Goal: Information Seeking & Learning: Learn about a topic

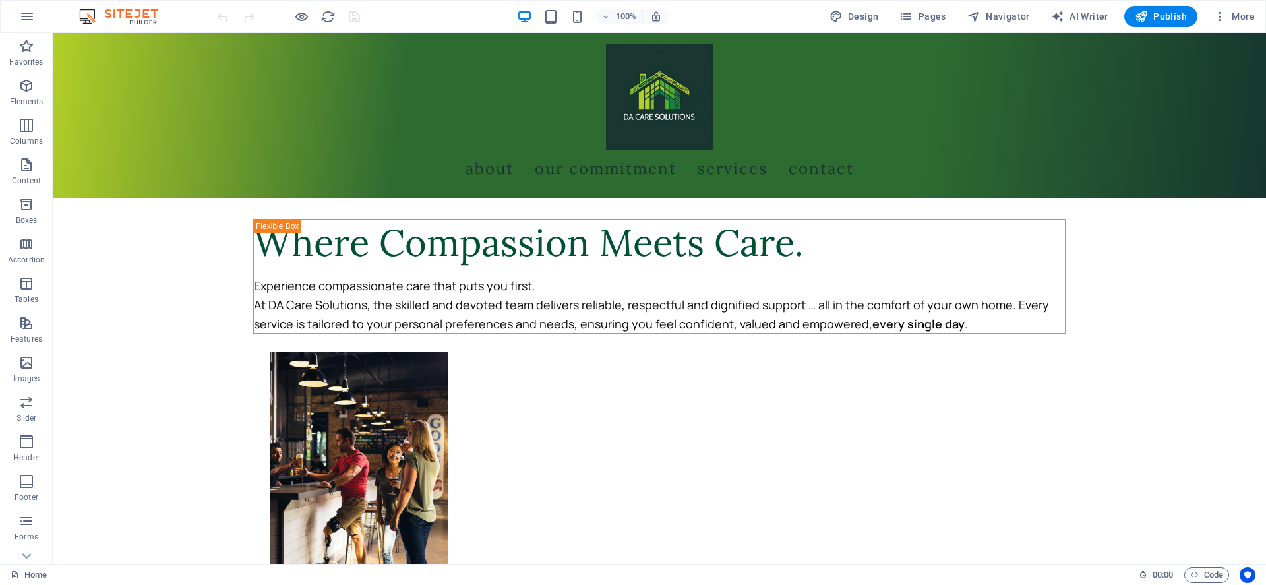
click at [292, 18] on div at bounding box center [288, 16] width 148 height 21
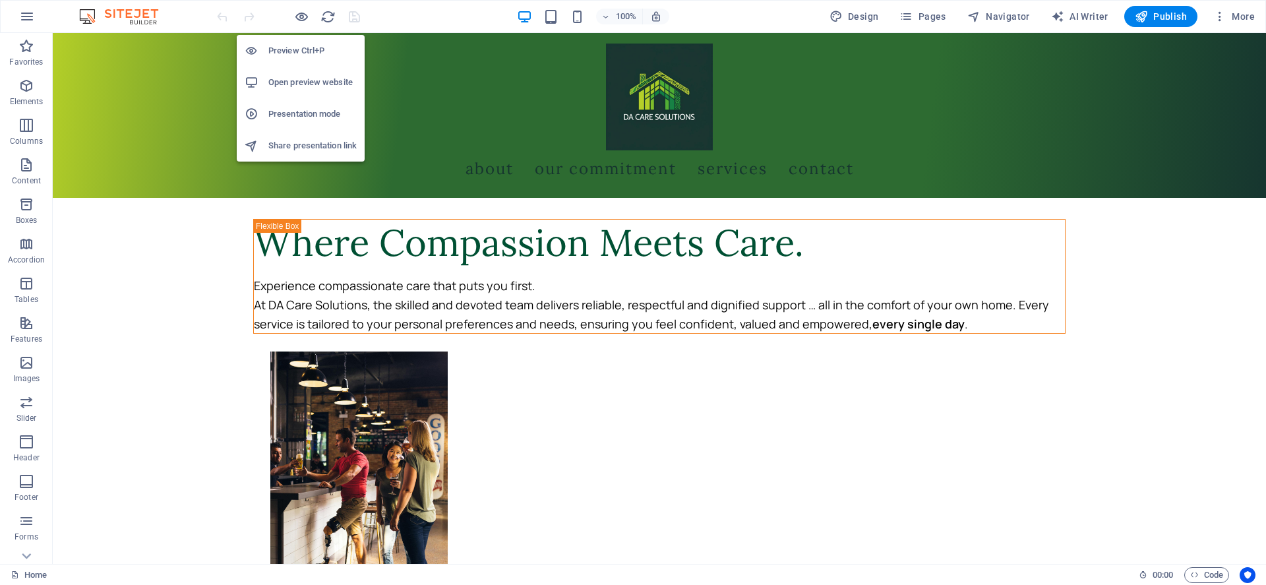
click at [300, 16] on icon "button" at bounding box center [301, 16] width 15 height 15
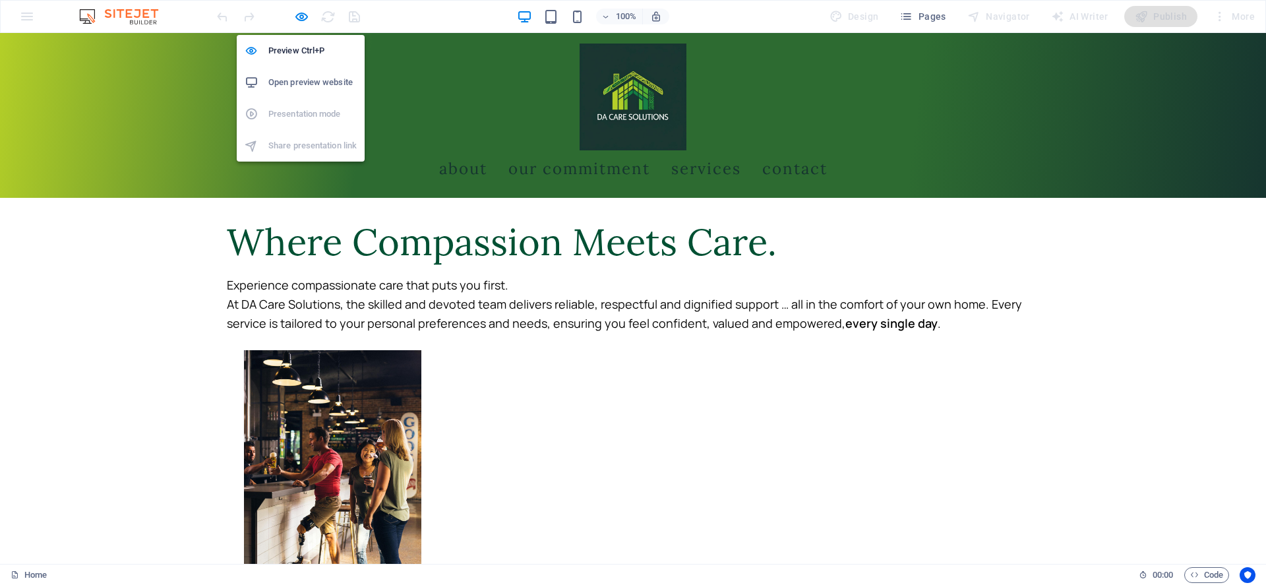
click at [299, 18] on icon "button" at bounding box center [301, 16] width 15 height 15
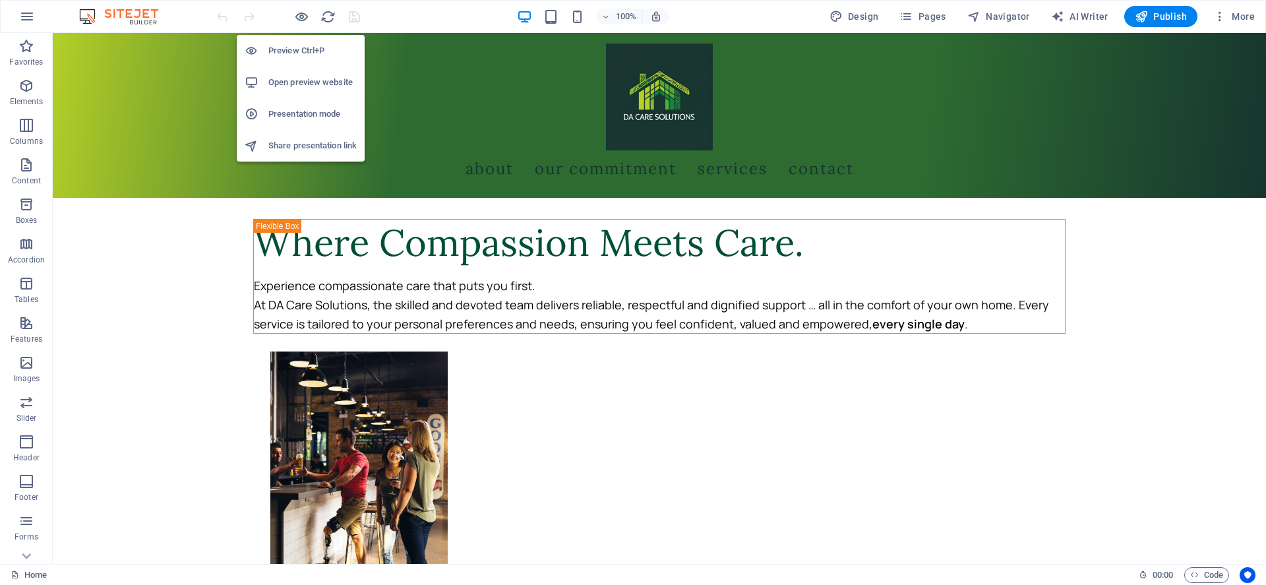
click at [305, 51] on h6 "Preview Ctrl+P" at bounding box center [312, 51] width 88 height 16
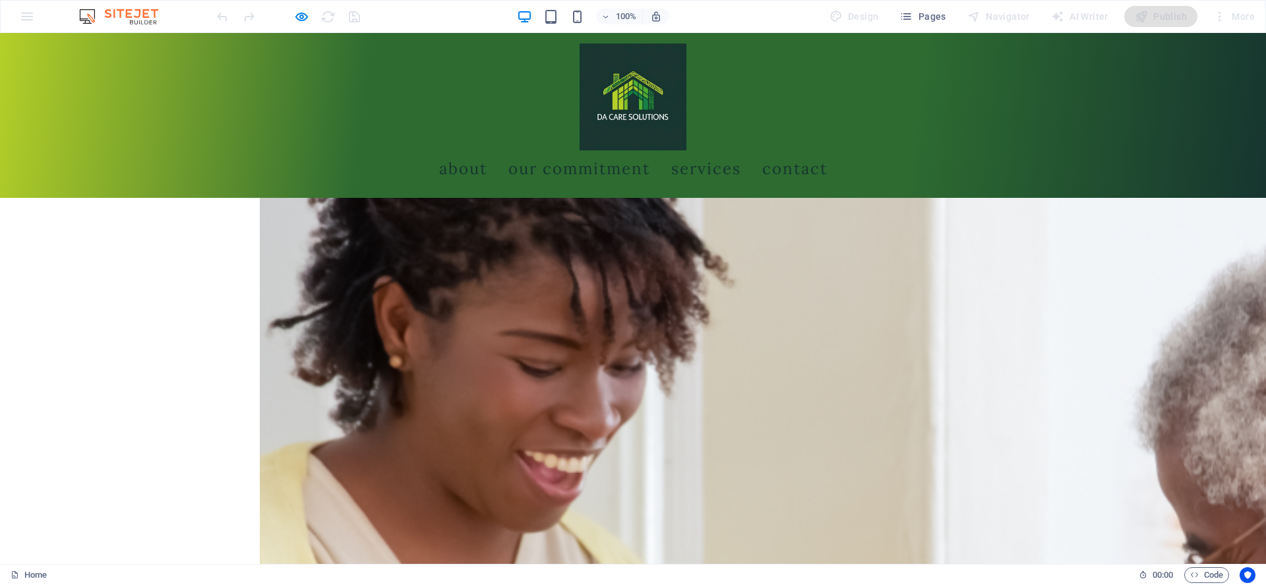
scroll to position [923, 0]
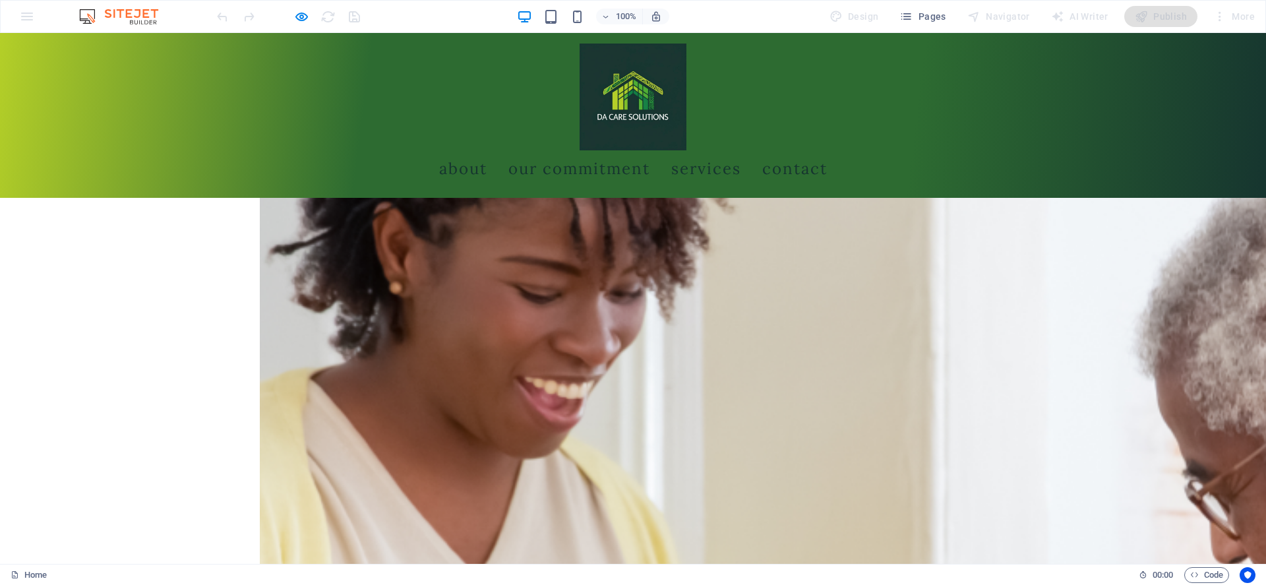
scroll to position [1121, 0]
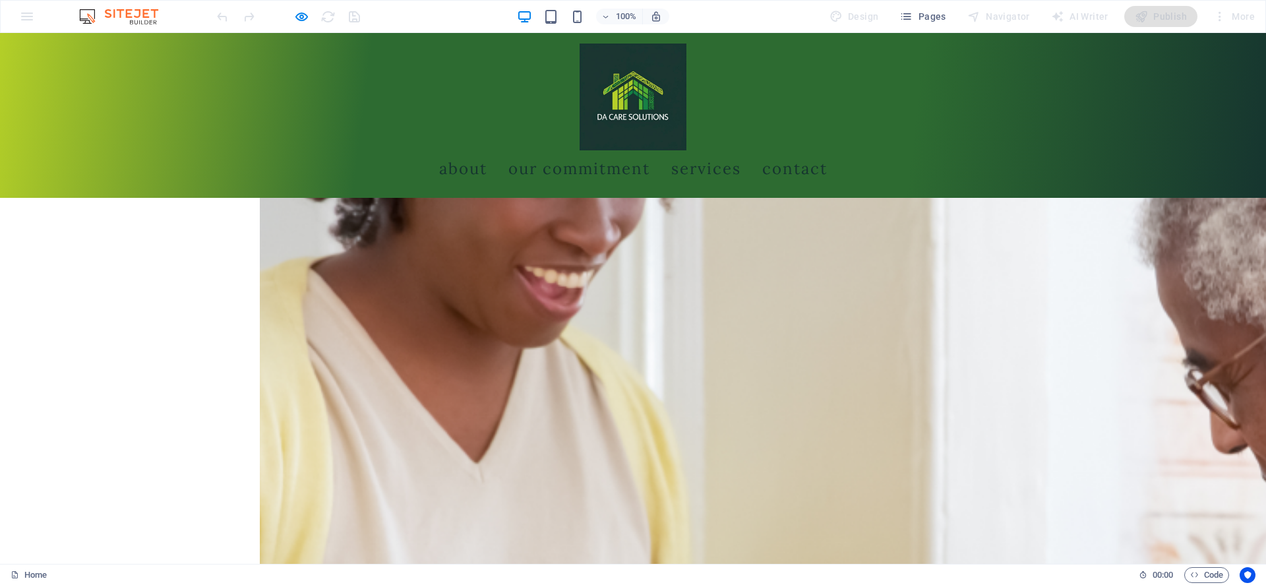
scroll to position [1187, 0]
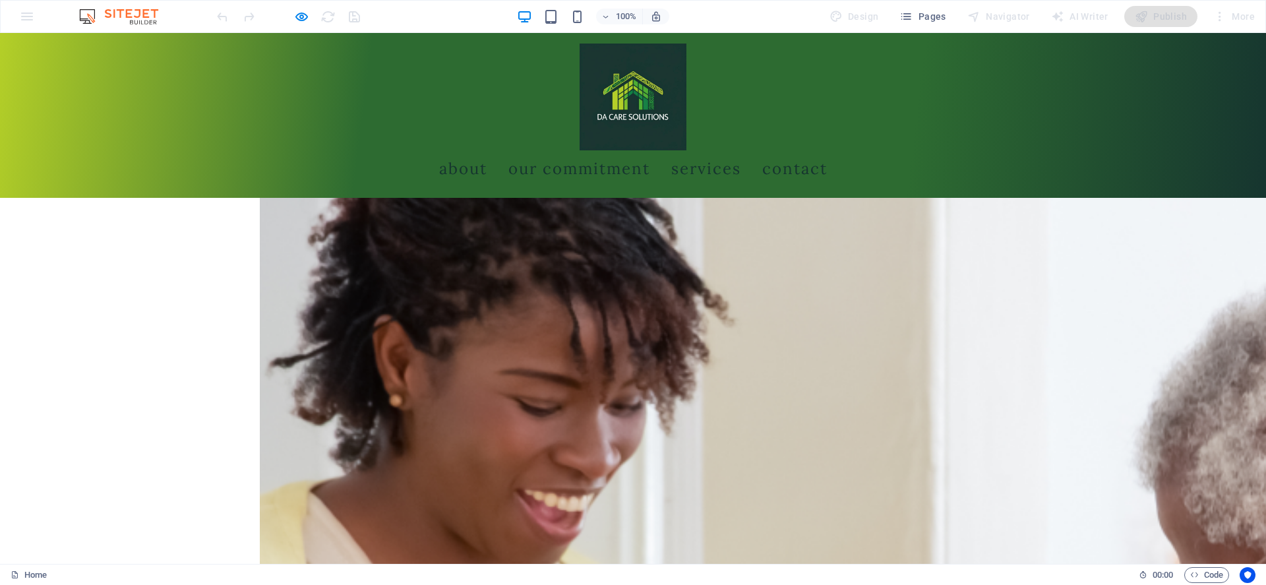
scroll to position [923, 0]
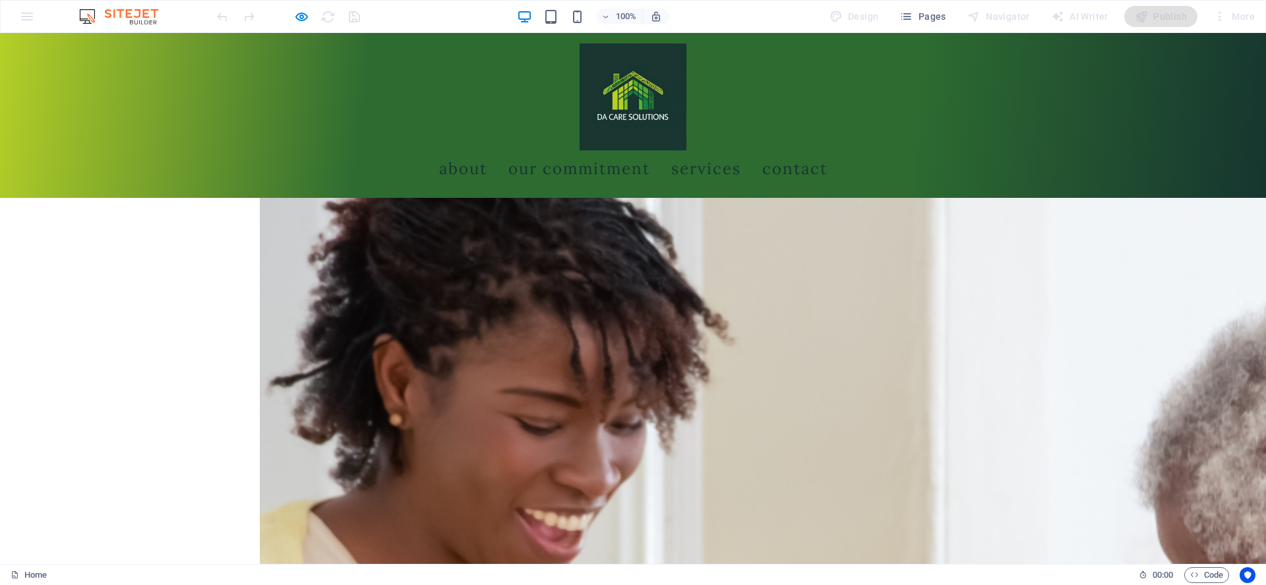
click at [487, 150] on link "About" at bounding box center [463, 168] width 48 height 37
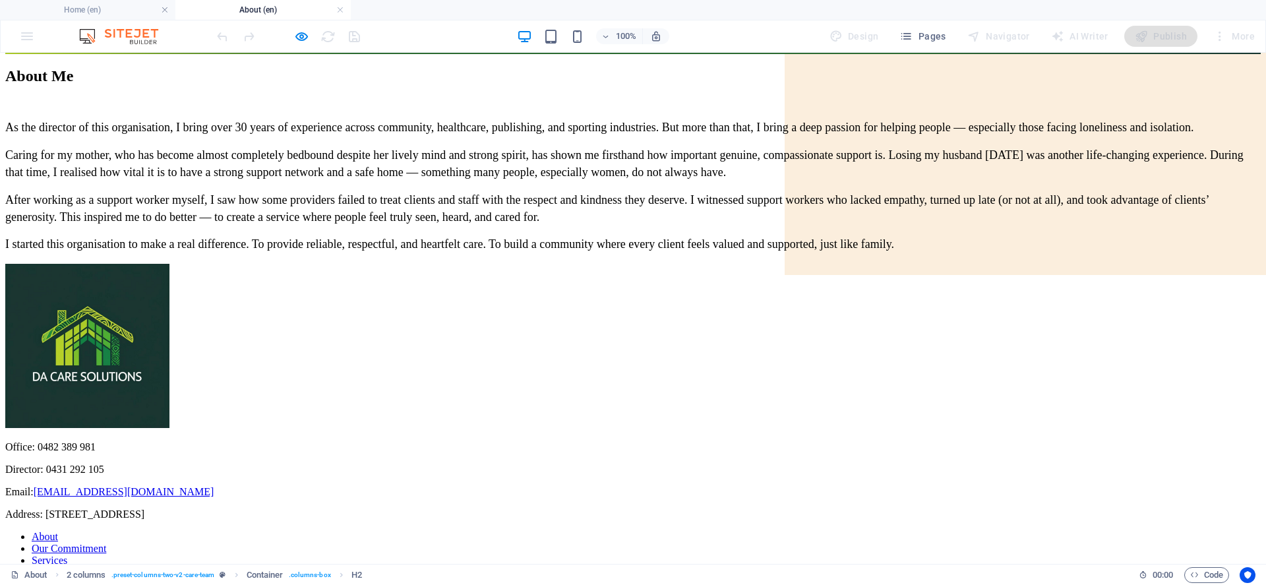
scroll to position [0, 0]
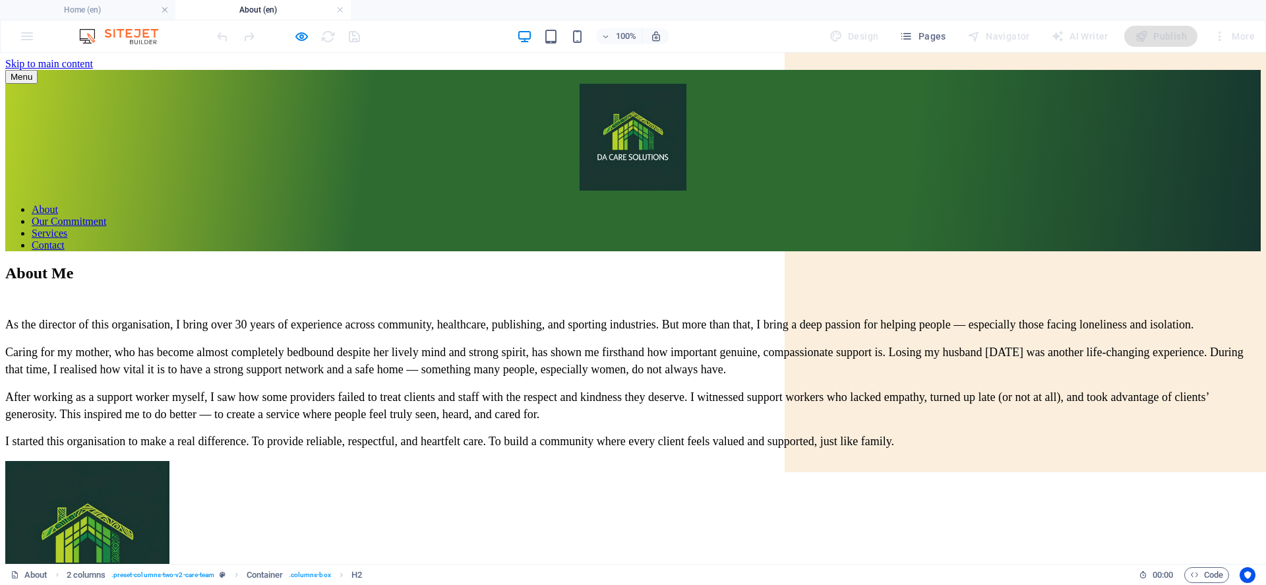
click at [652, 204] on nav "About Our Commitment Services Contact" at bounding box center [633, 227] width 1256 height 47
click at [620, 204] on nav "About Our Commitment Services Contact" at bounding box center [633, 227] width 1256 height 47
click at [619, 204] on nav "About Our Commitment Services Contact" at bounding box center [633, 227] width 1256 height 47
click at [642, 204] on nav "About Our Commitment Services Contact" at bounding box center [633, 227] width 1256 height 47
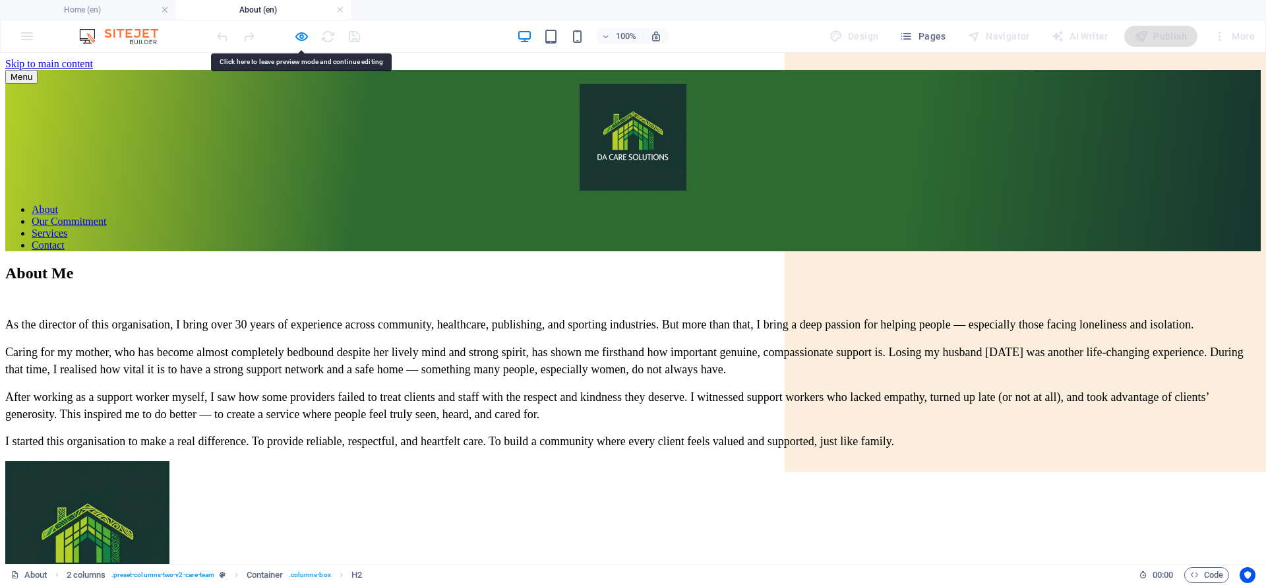
click at [642, 204] on nav "About Our Commitment Services Contact" at bounding box center [633, 227] width 1256 height 47
click at [339, 9] on link at bounding box center [340, 10] width 8 height 13
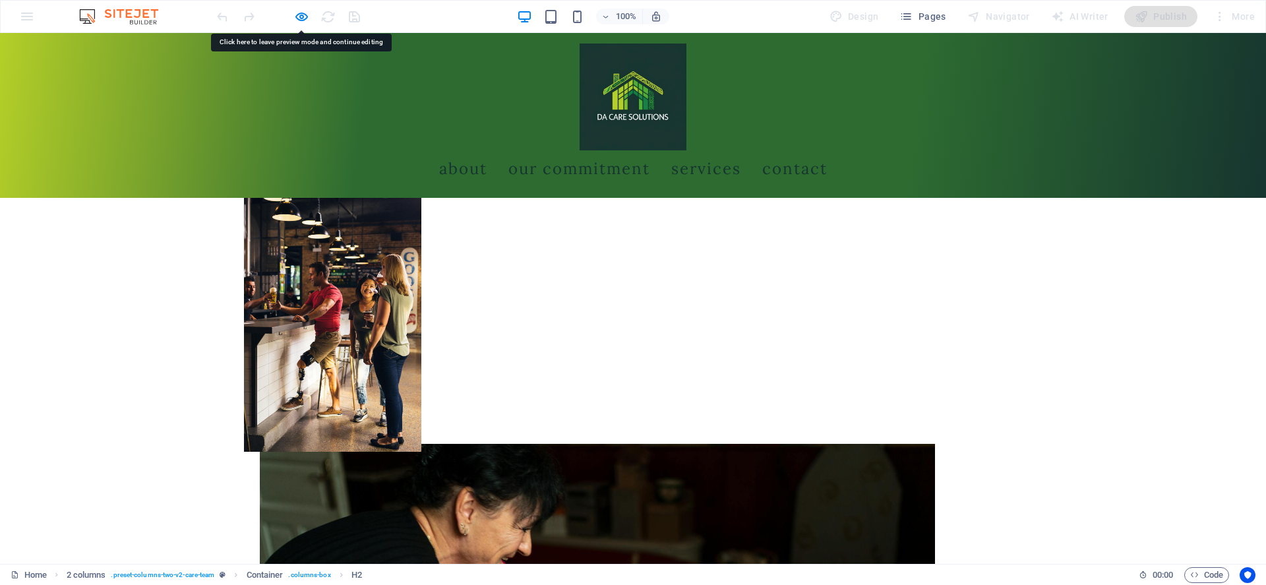
scroll to position [923, 0]
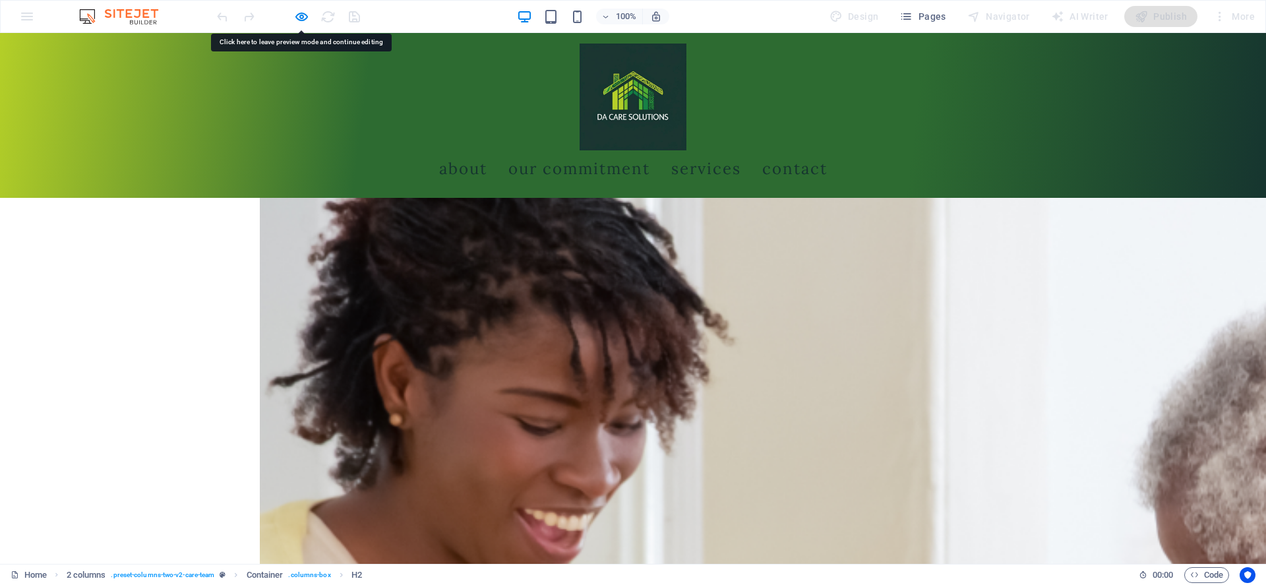
click at [630, 150] on link "Our Commitment" at bounding box center [580, 168] width 142 height 37
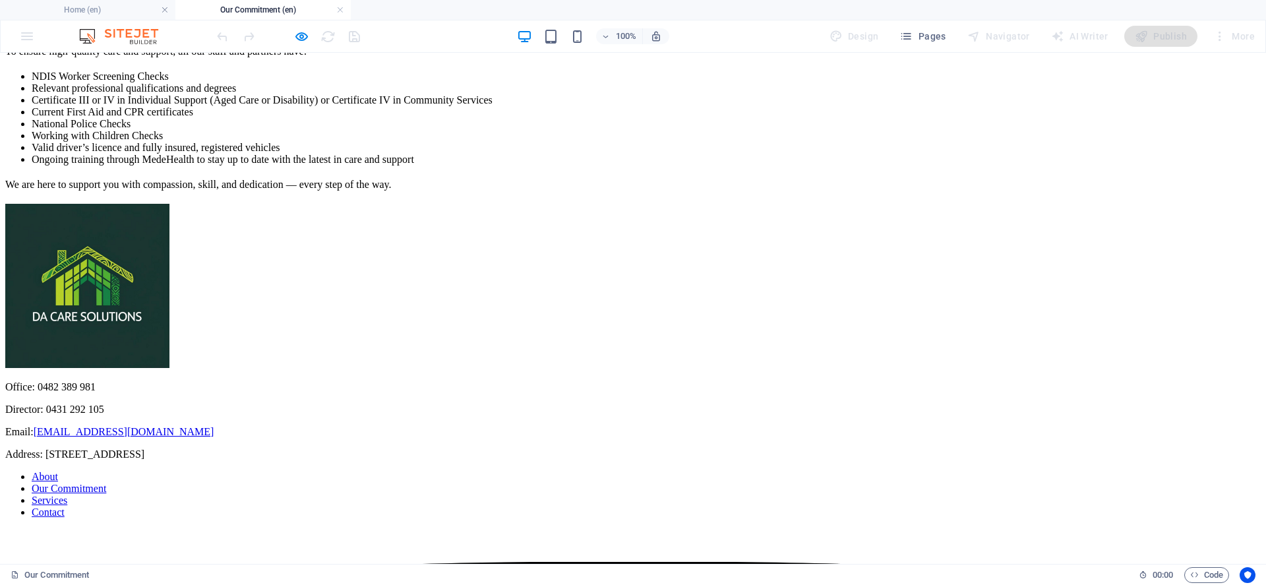
scroll to position [0, 0]
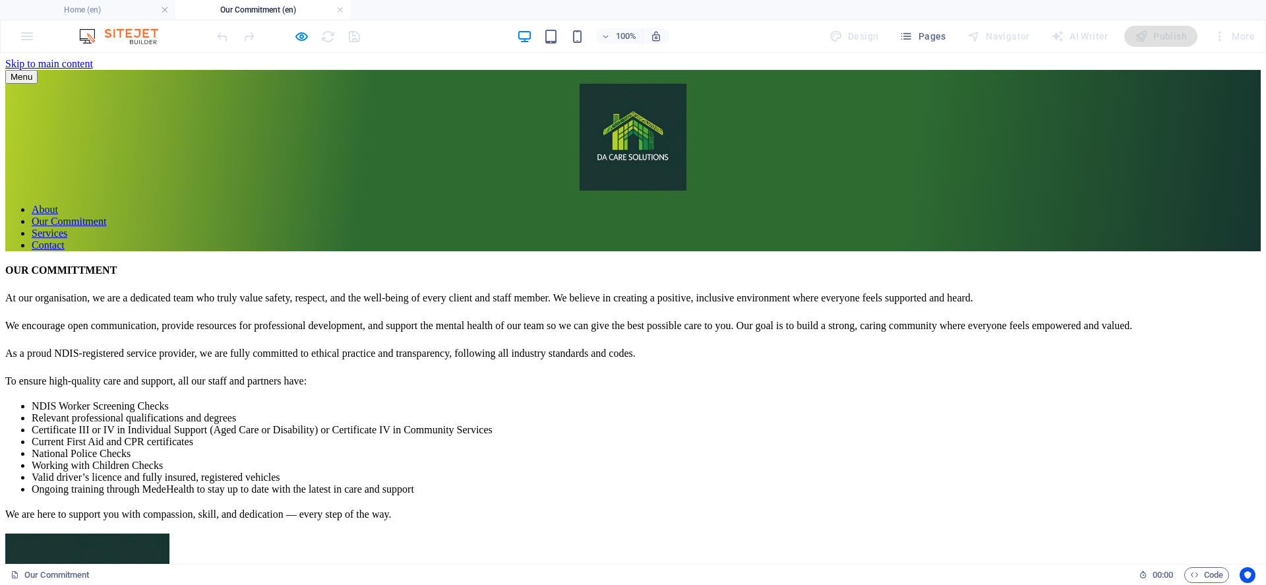
click at [339, 9] on link at bounding box center [340, 10] width 8 height 13
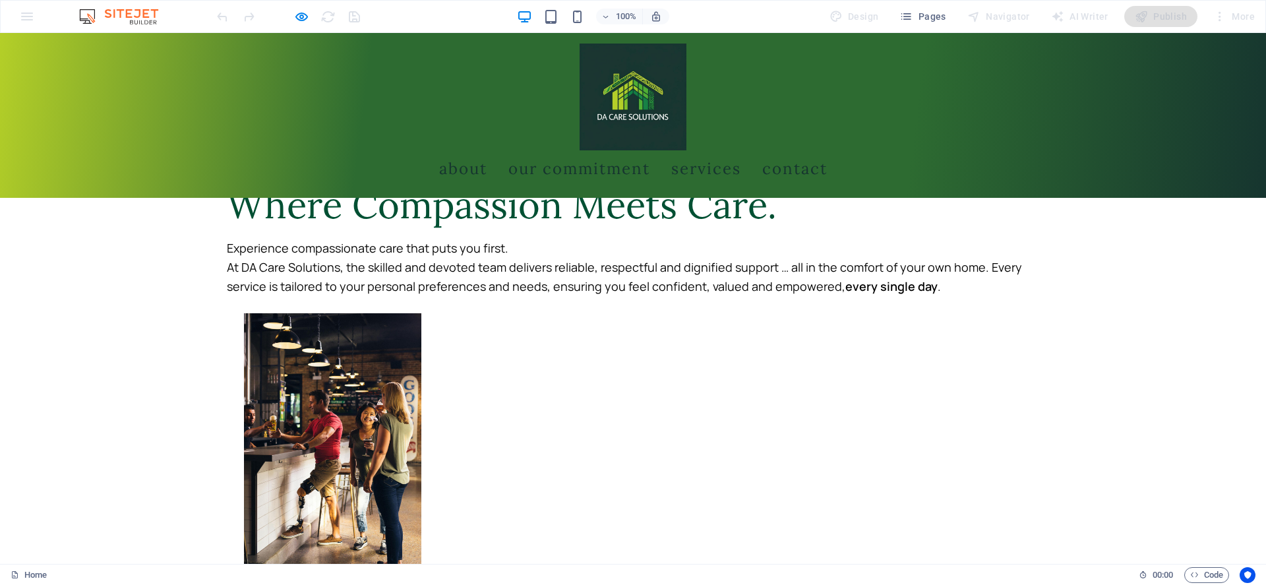
scroll to position [923, 0]
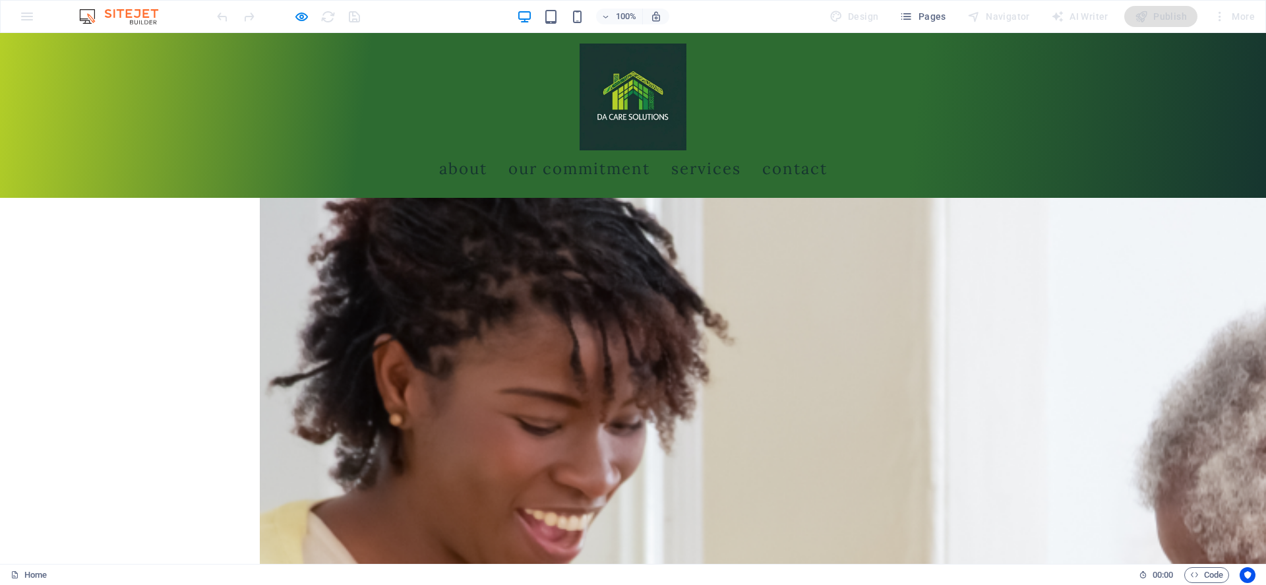
click at [741, 150] on link "Services" at bounding box center [706, 168] width 70 height 37
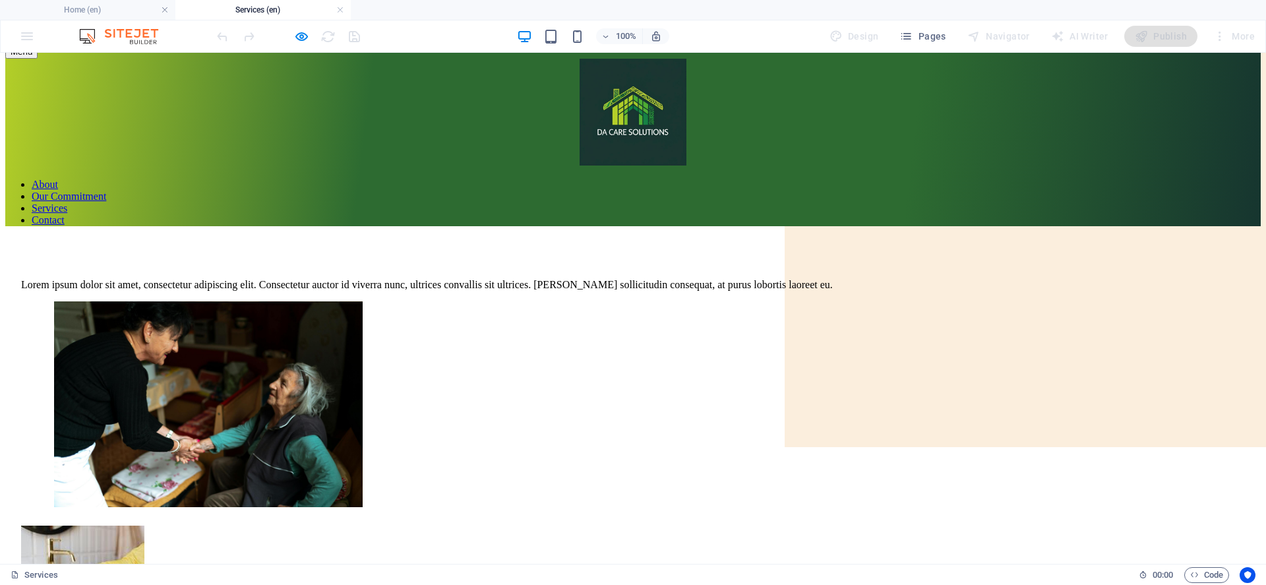
scroll to position [0, 0]
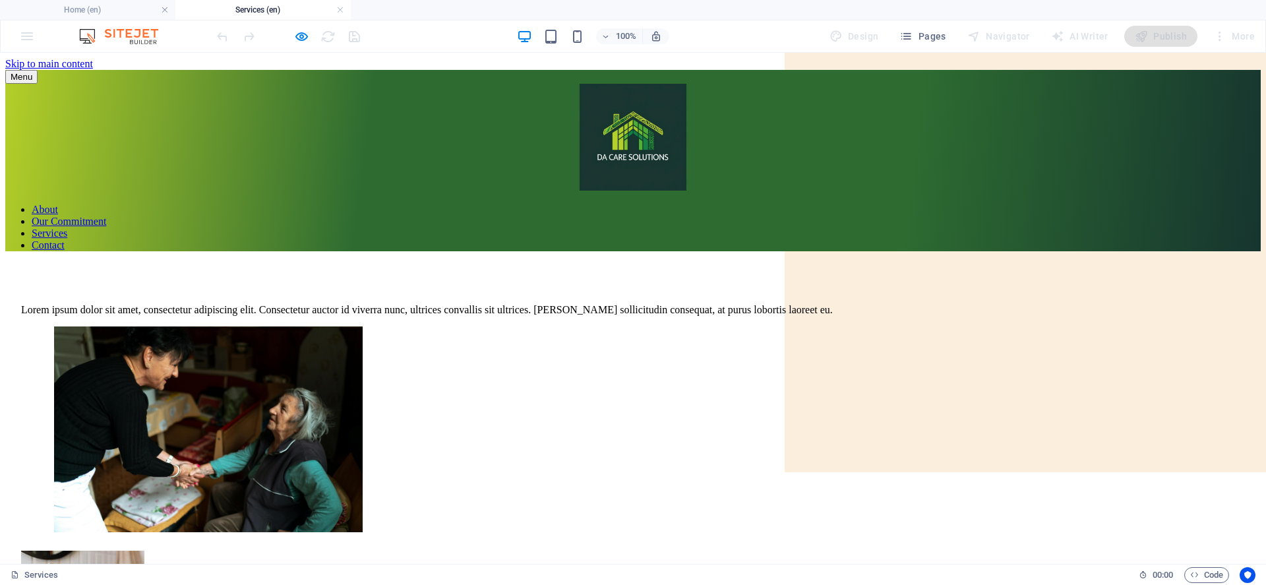
click at [338, 7] on link at bounding box center [340, 10] width 8 height 13
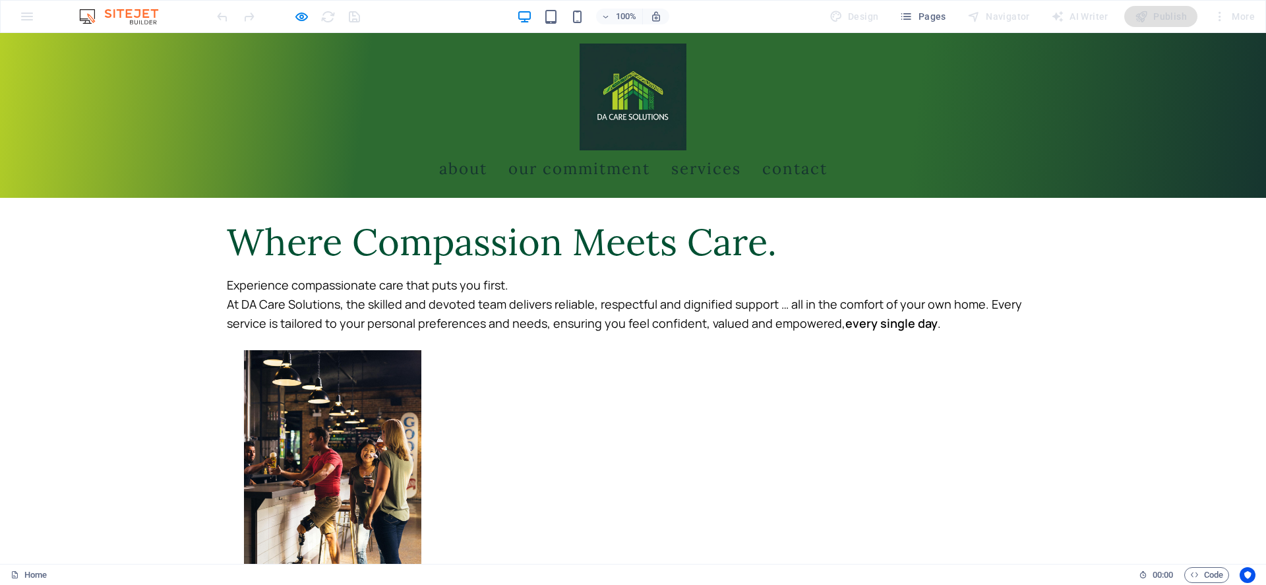
scroll to position [923, 0]
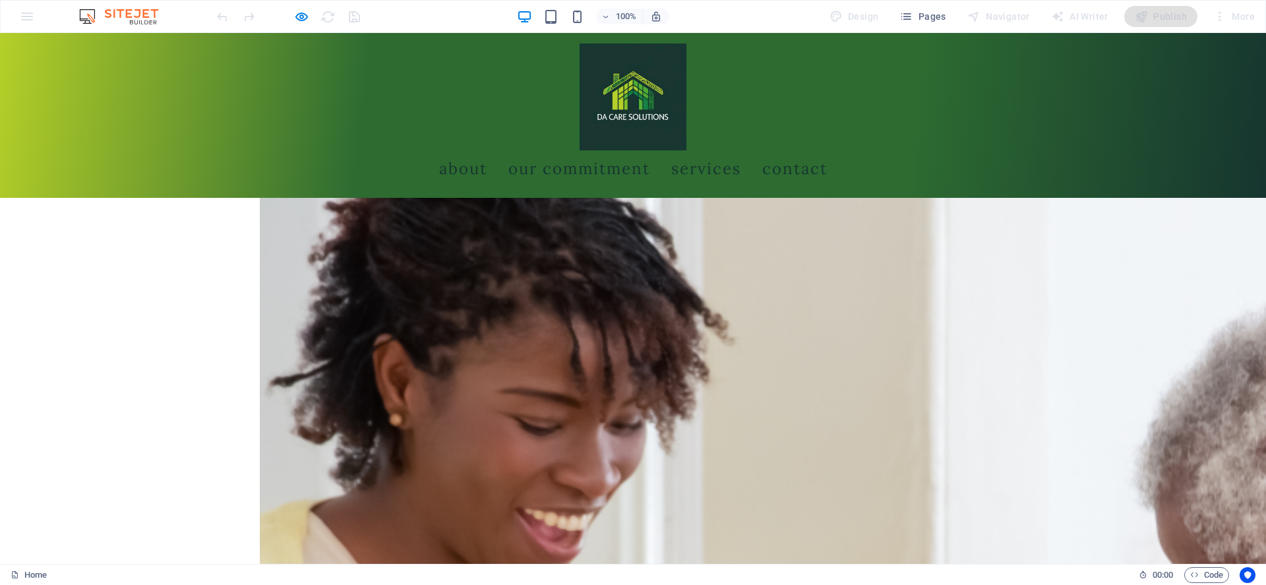
click at [824, 150] on link "Contact" at bounding box center [794, 168] width 65 height 37
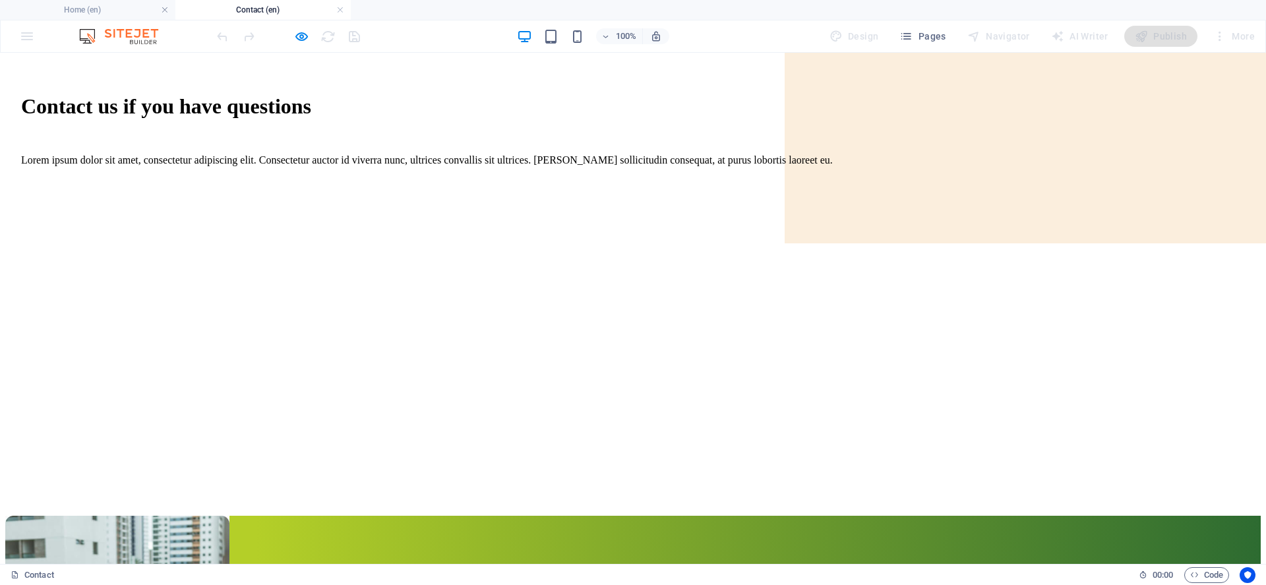
scroll to position [0, 0]
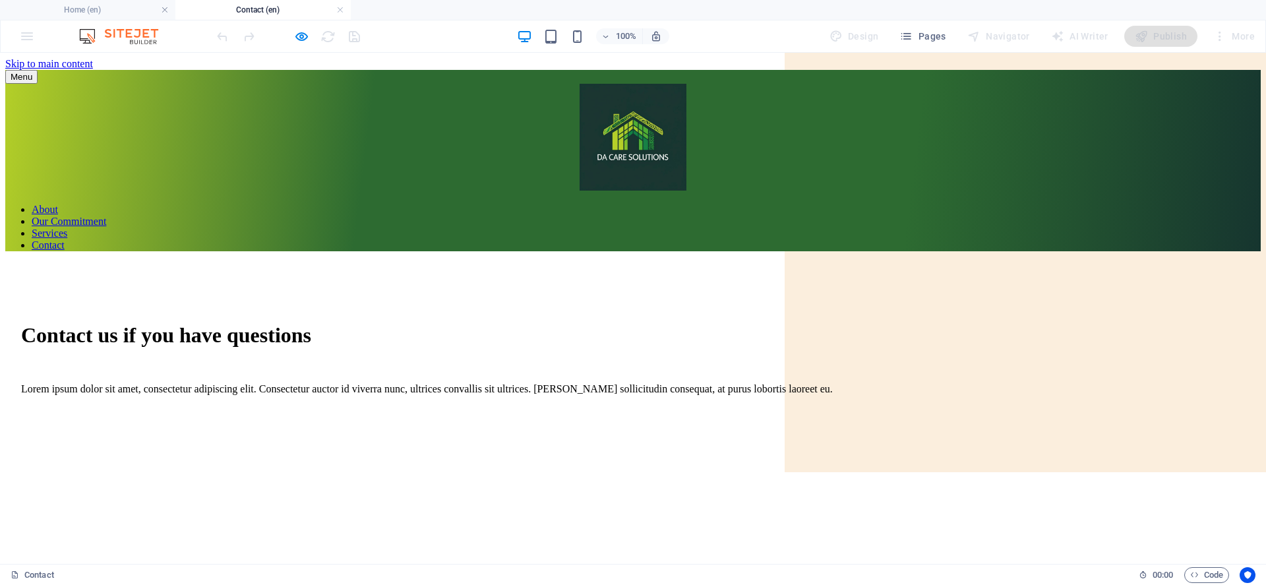
click at [340, 8] on link at bounding box center [340, 10] width 8 height 13
